Goal: Navigation & Orientation: Find specific page/section

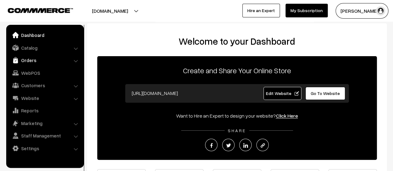
click at [25, 60] on link "Orders" at bounding box center [45, 60] width 74 height 11
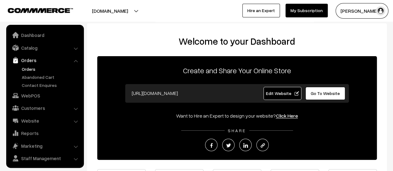
click at [30, 69] on link "Orders" at bounding box center [50, 69] width 61 height 7
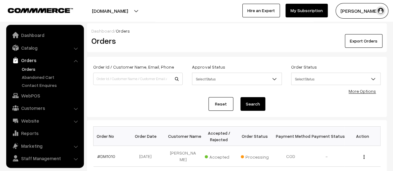
scroll to position [14, 0]
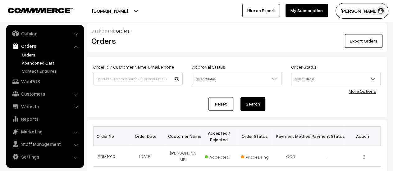
click at [30, 61] on link "Abandoned Cart" at bounding box center [50, 63] width 61 height 7
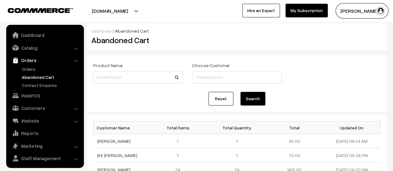
scroll to position [14, 0]
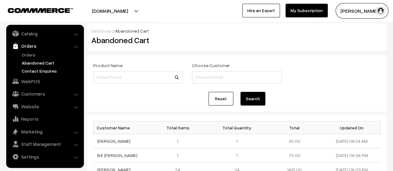
click at [37, 71] on link "Contact Enquires" at bounding box center [50, 71] width 61 height 7
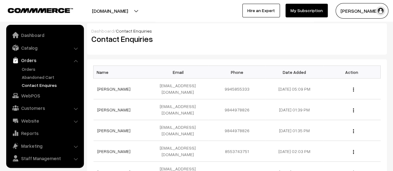
scroll to position [14, 0]
